Goal: Transaction & Acquisition: Purchase product/service

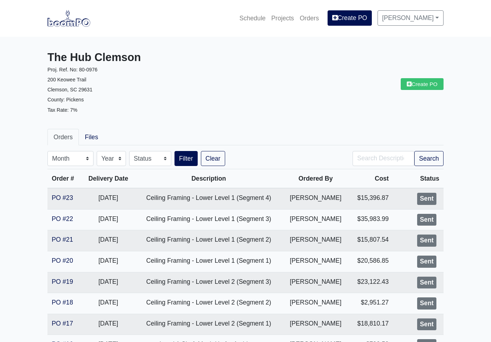
click at [285, 18] on link "Projects" at bounding box center [282, 18] width 29 height 16
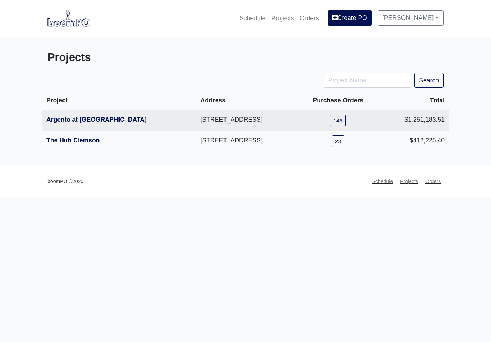
click at [66, 120] on link "Argento at [GEOGRAPHIC_DATA]" at bounding box center [96, 119] width 100 height 7
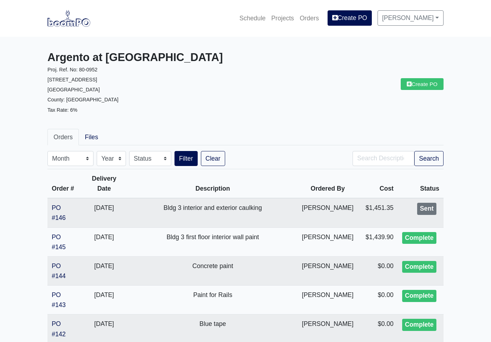
click at [58, 213] on link "PO #146" at bounding box center [59, 212] width 14 height 17
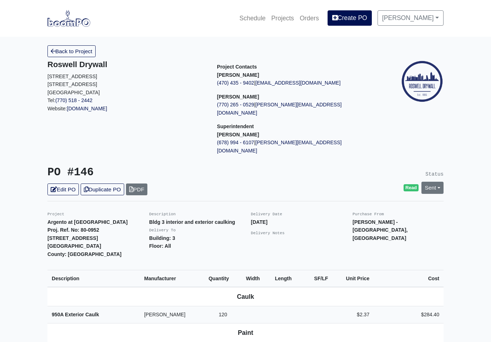
click at [437, 182] on link "Sent" at bounding box center [433, 188] width 22 height 12
click at [378, 221] on link "Complete" at bounding box center [392, 226] width 106 height 11
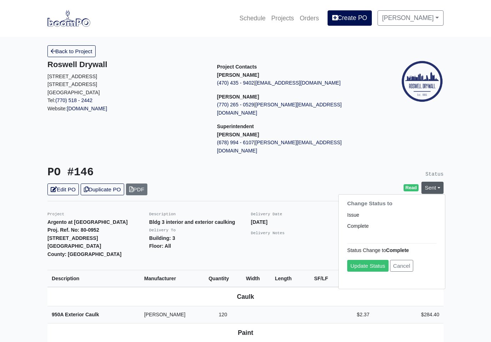
click at [369, 260] on link "Update Status" at bounding box center [367, 266] width 41 height 12
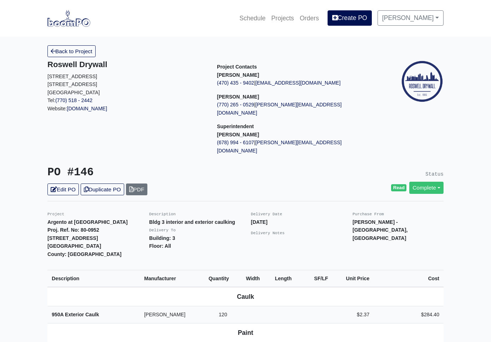
click at [74, 55] on link "Back to Project" at bounding box center [71, 51] width 48 height 12
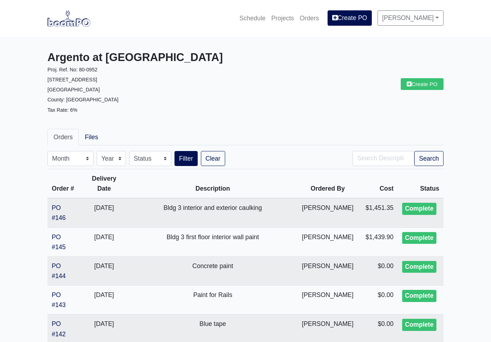
click at [425, 82] on link "Create PO" at bounding box center [422, 84] width 43 height 12
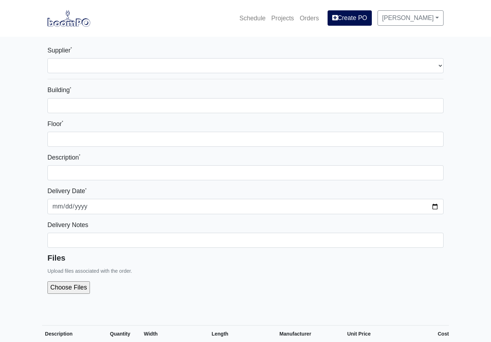
select select
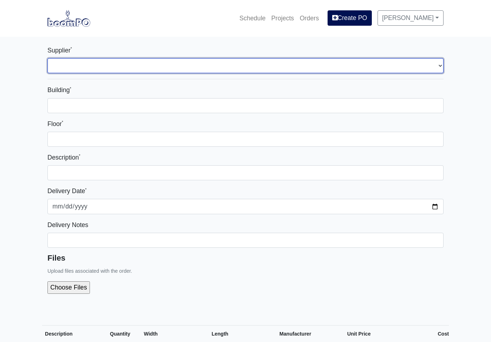
click at [433, 66] on select "Select one... L&W Supply - [GEOGRAPHIC_DATA], [GEOGRAPHIC_DATA] Grabber Constru…" at bounding box center [245, 65] width 396 height 15
select select "848"
select select
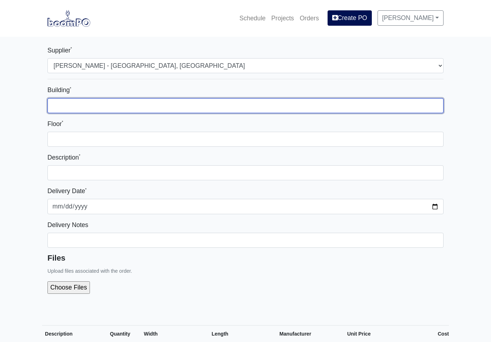
click at [263, 100] on input "Building *" at bounding box center [245, 105] width 396 height 15
type input "3"
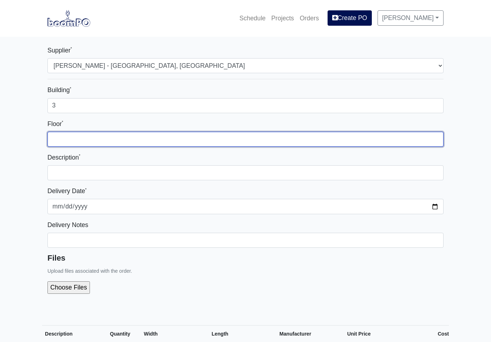
click at [190, 136] on input "Floor *" at bounding box center [245, 139] width 396 height 15
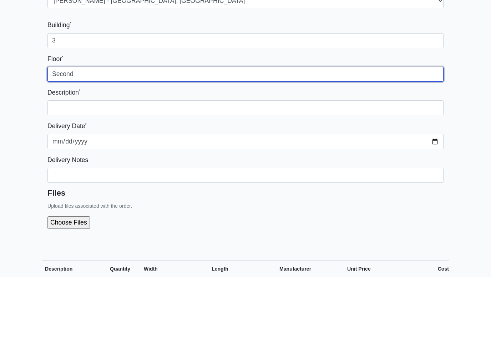
type input "Second"
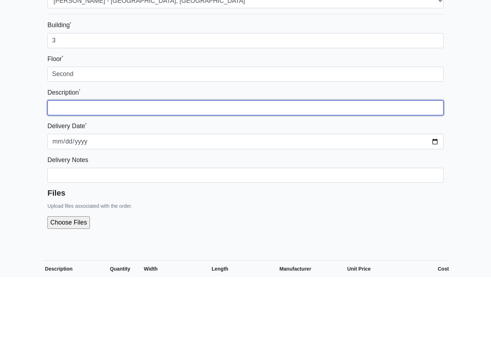
click at [369, 165] on input "text" at bounding box center [245, 172] width 396 height 15
type input "Bldg 3 interior paint"
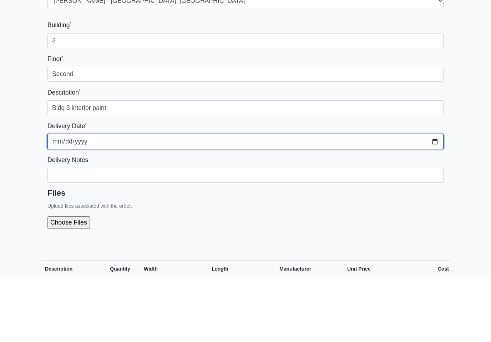
click at [301, 199] on input "[DATE]" at bounding box center [245, 206] width 396 height 15
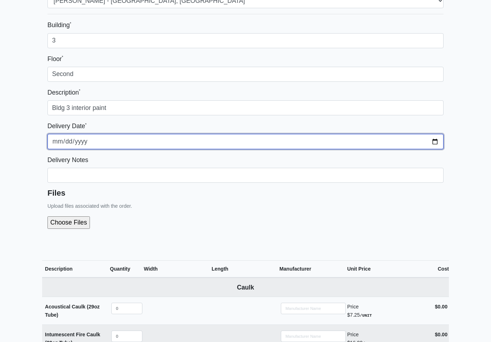
type input "[DATE]"
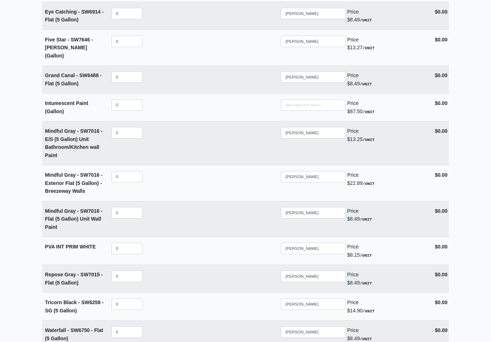
scroll to position [1512, 0]
click at [131, 207] on input "0" at bounding box center [126, 212] width 31 height 11
select select
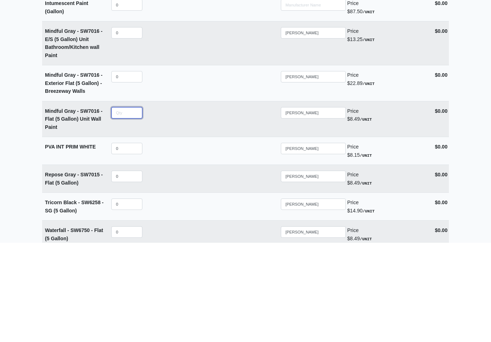
type input "8"
select select
type input "80"
select select
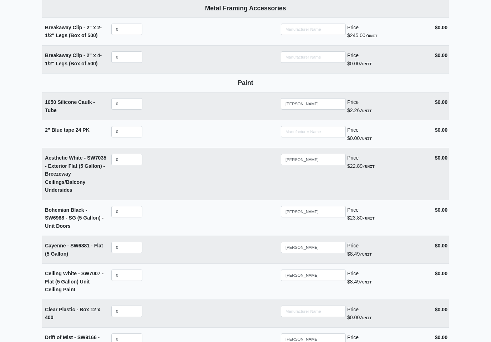
scroll to position [1151, 0]
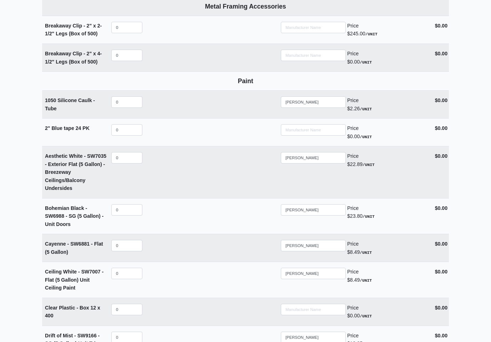
type input "80"
click at [133, 125] on input "0" at bounding box center [126, 130] width 31 height 11
select select
type input "6"
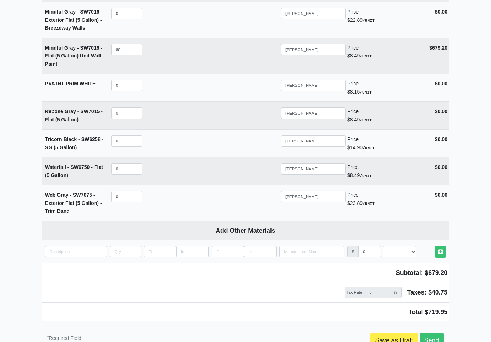
scroll to position [1680, 0]
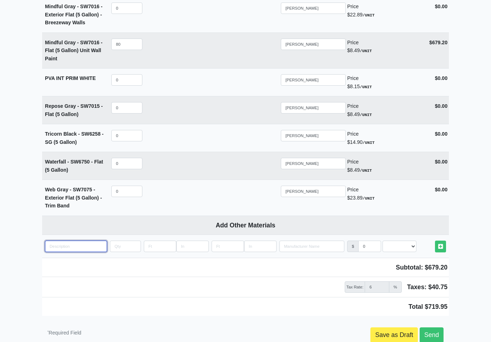
click at [55, 241] on input "quantity" at bounding box center [76, 246] width 62 height 11
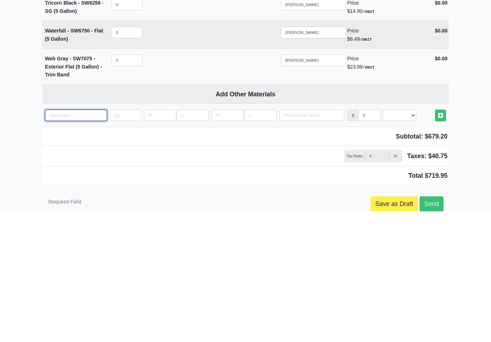
type input "B"
select select
type input "Bo"
select select
type input "Box"
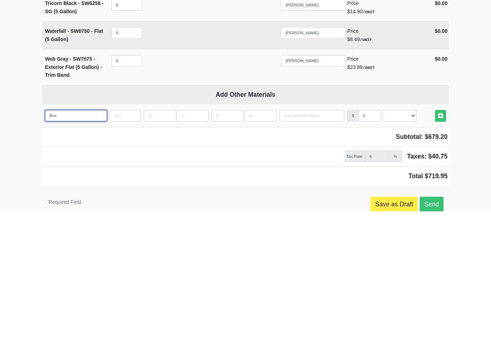
select select
type input "Box"
select select
type input "Box o"
select select
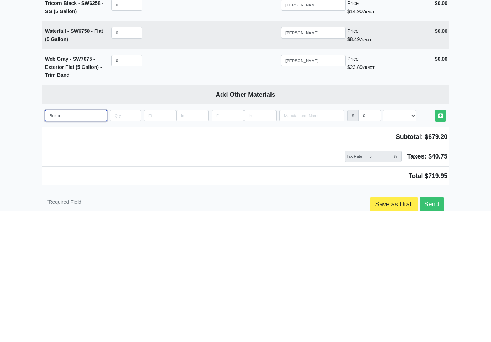
type input "Box of"
select select
type input "Box of"
select select
type input "Box of r"
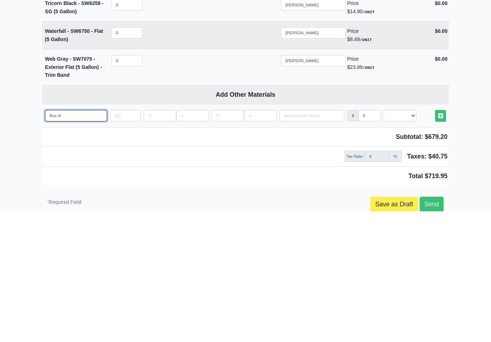
select select
type input "Box of ra"
select select
type input "Box of rag"
select select
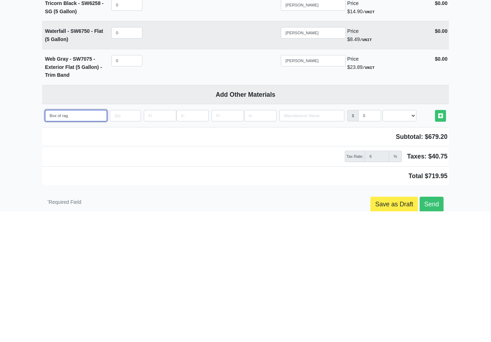
type input "Box of rags"
select select
type input "Box of rags"
click at [136, 241] on input "quantity" at bounding box center [125, 246] width 31 height 11
type input "2"
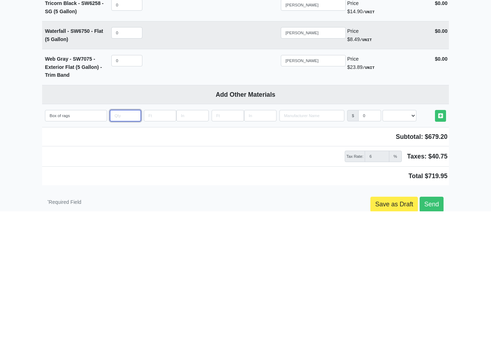
select select
type input "2"
click at [408, 241] on select "Select an Option! UNIT MLF LF MSQFT SQFT" at bounding box center [400, 246] width 34 height 11
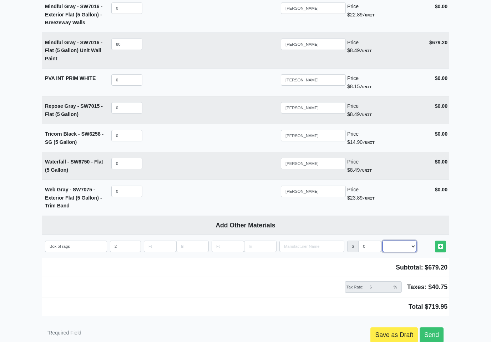
select select "2"
click at [439, 244] on icon at bounding box center [440, 246] width 5 height 5
type input "[DATE]"
select select
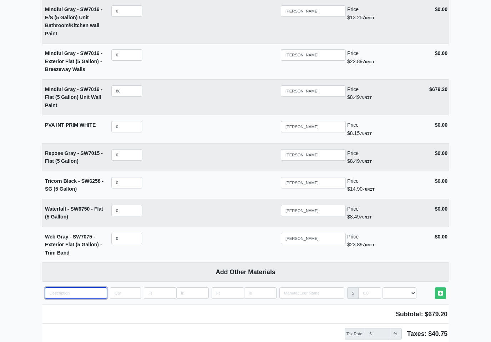
click at [89, 287] on input "quantity" at bounding box center [76, 292] width 62 height 11
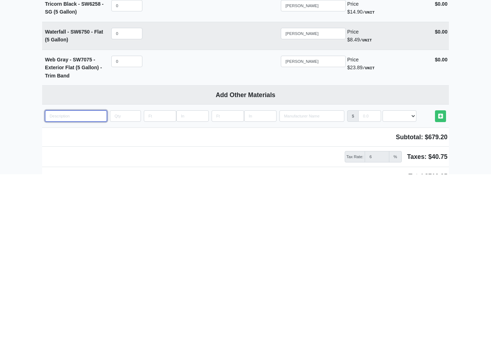
type input "P"
select select
type input "Pa"
select select
type input "Pai"
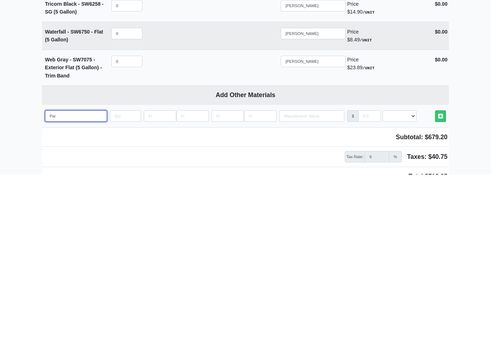
select select
type input "Pain"
select select
type input "Paint"
select select
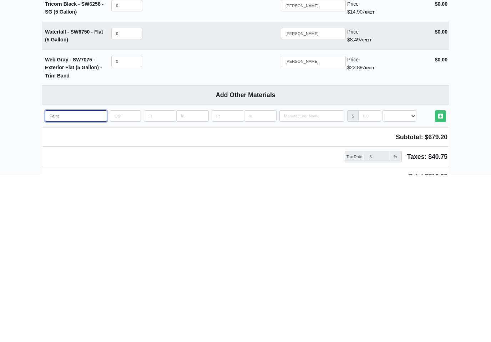
type input "Paint"
select select
type input "Paint t"
select select
type input "Paint th"
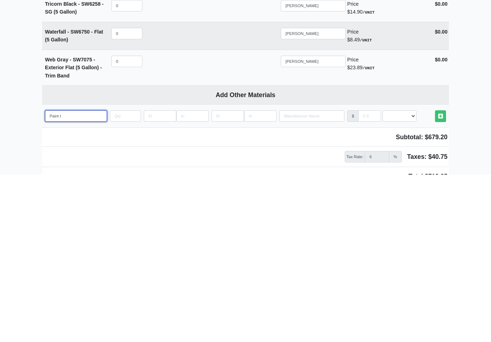
select select
type input "Paint thi"
select select
type input "Paint thin"
select select
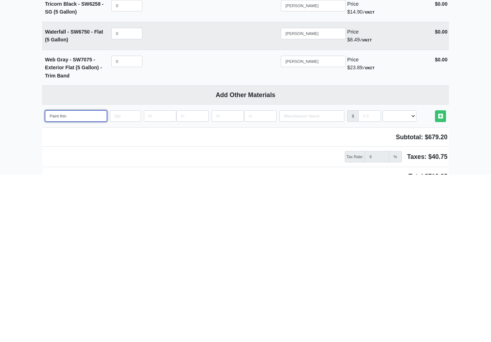
type input "Paint thinn"
select select
type input "Paint thinne"
select select
type input "Paint thinner"
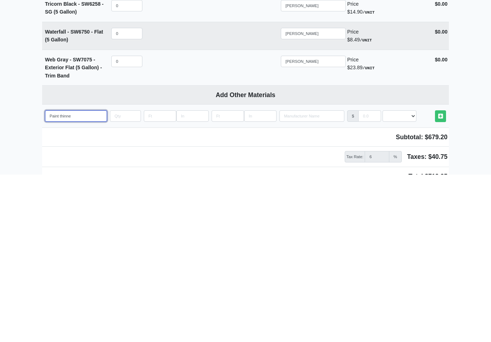
select select
type input "Paint thinner"
select select
type input "Paint thinner 1"
select select
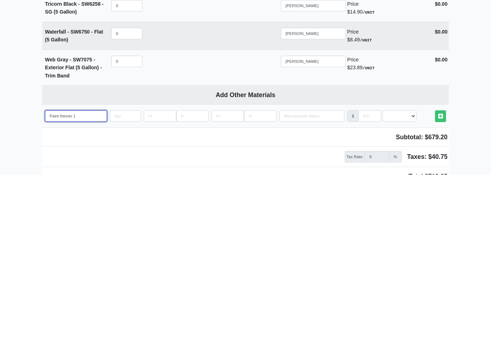
type input "Paint thinner 1"
select select
type input "Paint thinner 1 g"
select select
type input "Paint thinner 1 ga"
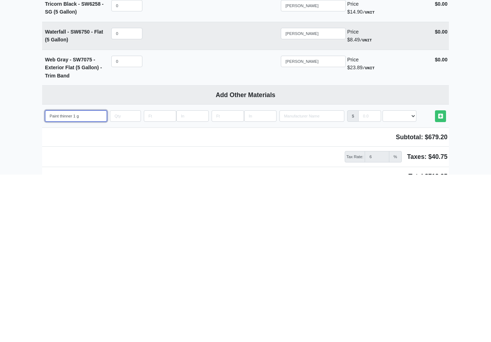
select select
type input "Paint thinner 1 gal"
select select
type input "Paint thinner 1 gall"
select select
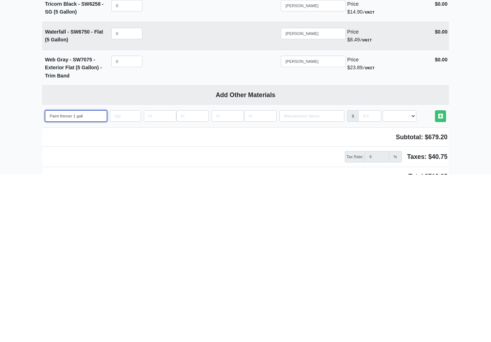
type input "Paint thinner 1 [PERSON_NAME]"
select select
type input "Paint thinner 1 gallon"
select select
type input "Paint thinner 1 gallon"
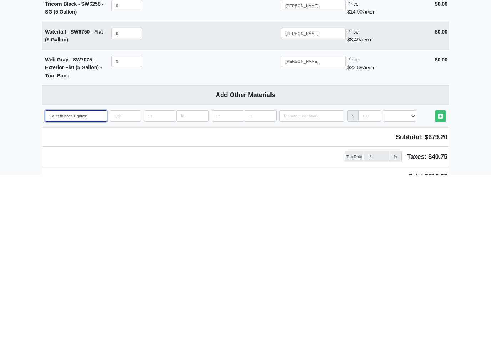
select select
type input "Paint thinner 1 gallon c"
select select
type input "Paint thinner 1 gallon ca"
select select
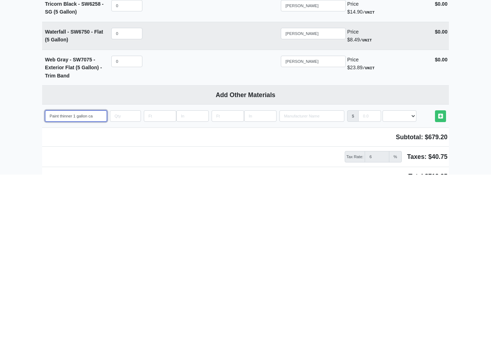
type input "Paint thinner 1 gallon can"
select select
type input "Paint thinner 1 gallon ca"
select select
type input "Paint thinner 1 gallon c"
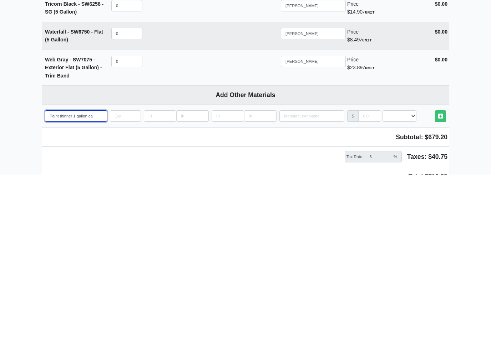
select select
type input "Paint thinner 1 gallon"
select select
type input "Paint thinner 1 gallon"
click at [124, 278] on input "quantity" at bounding box center [125, 283] width 31 height 11
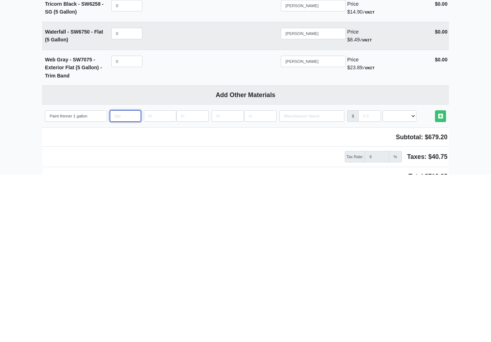
type input "2"
select select
type input "2"
click at [414, 278] on select "Select an Option! UNIT MLF LF MSQFT SQFT" at bounding box center [400, 283] width 34 height 11
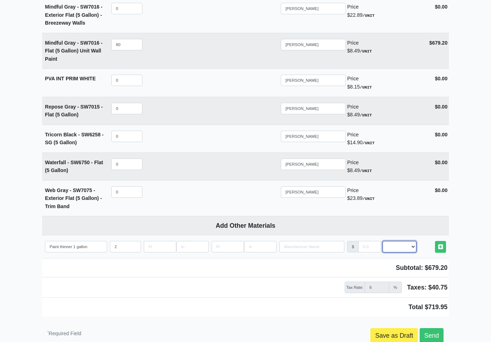
select select "2"
click at [441, 244] on icon at bounding box center [440, 246] width 5 height 5
select select
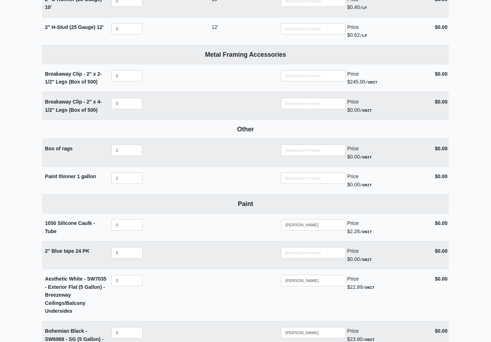
scroll to position [1100, 0]
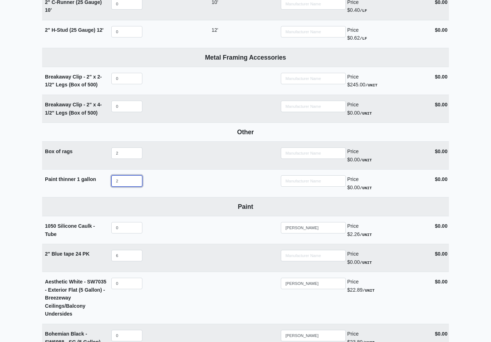
click at [130, 176] on input "2" at bounding box center [126, 181] width 31 height 11
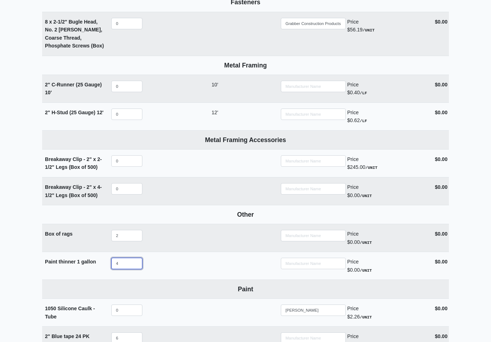
scroll to position [1017, 0]
type input "4"
click at [474, 138] on main "Supplier * Select one... L&W Supply - [GEOGRAPHIC_DATA], [GEOGRAPHIC_DATA] Grab…" at bounding box center [245, 53] width 491 height 2069
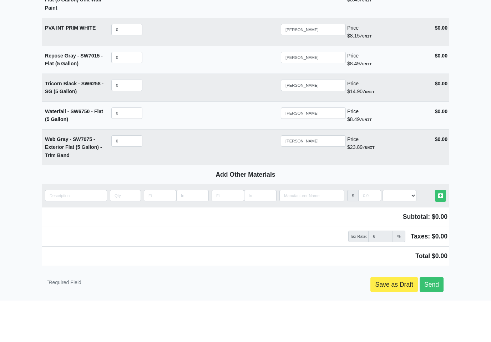
scroll to position [1765, 0]
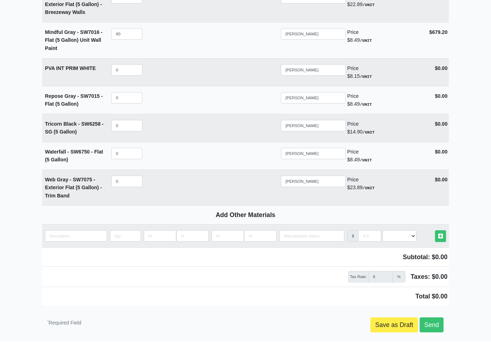
click at [434, 317] on link "Send" at bounding box center [432, 324] width 24 height 15
